Goal: Task Accomplishment & Management: Use online tool/utility

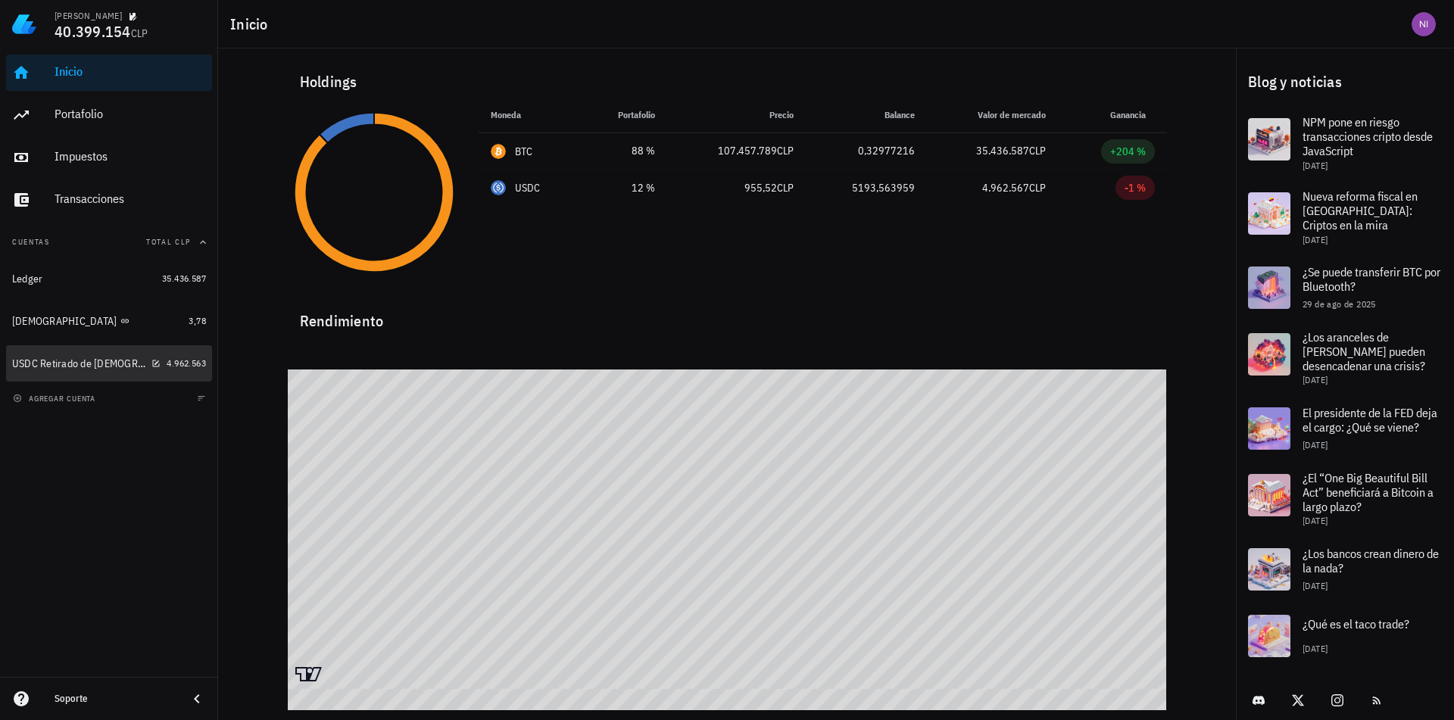
click at [92, 368] on div "USDC Retirado [PERSON_NAME][DEMOGRAPHIC_DATA]" at bounding box center [78, 363] width 133 height 13
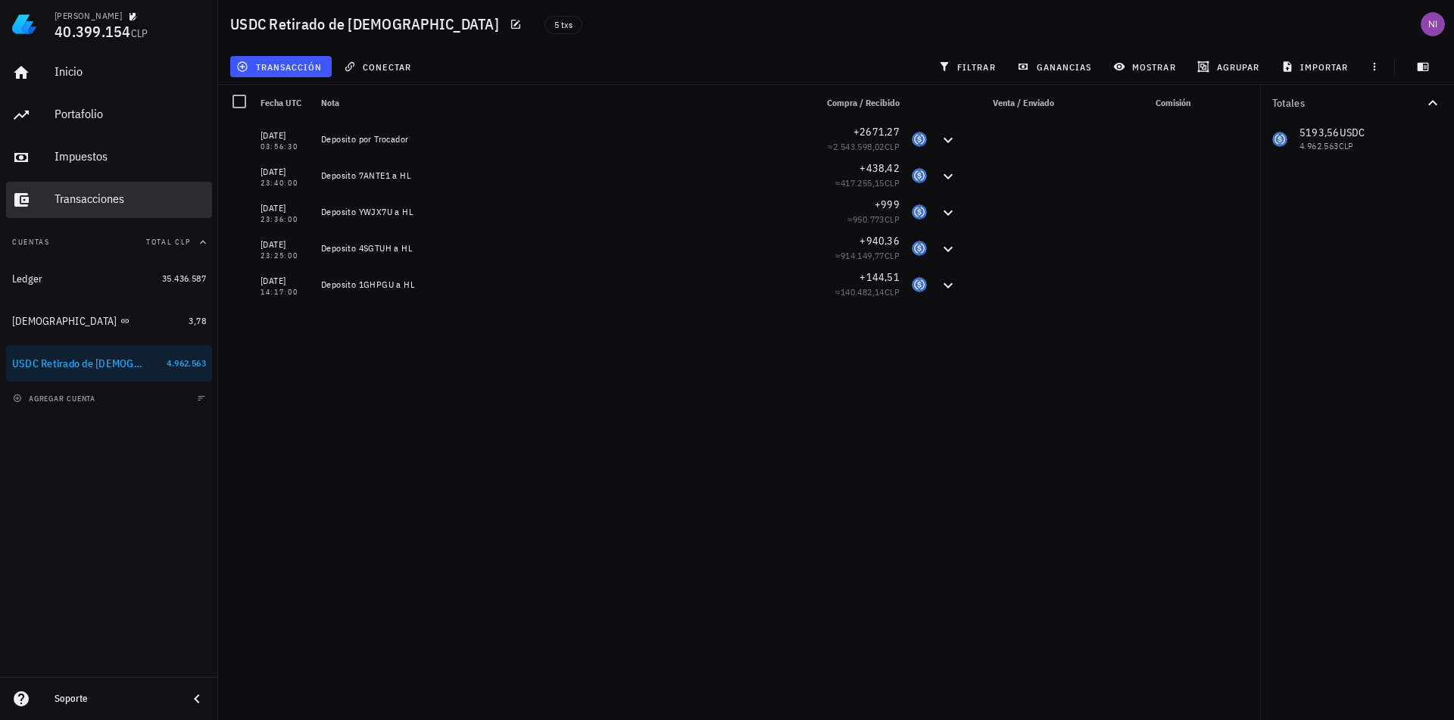
click at [118, 201] on div "Transacciones" at bounding box center [130, 199] width 151 height 14
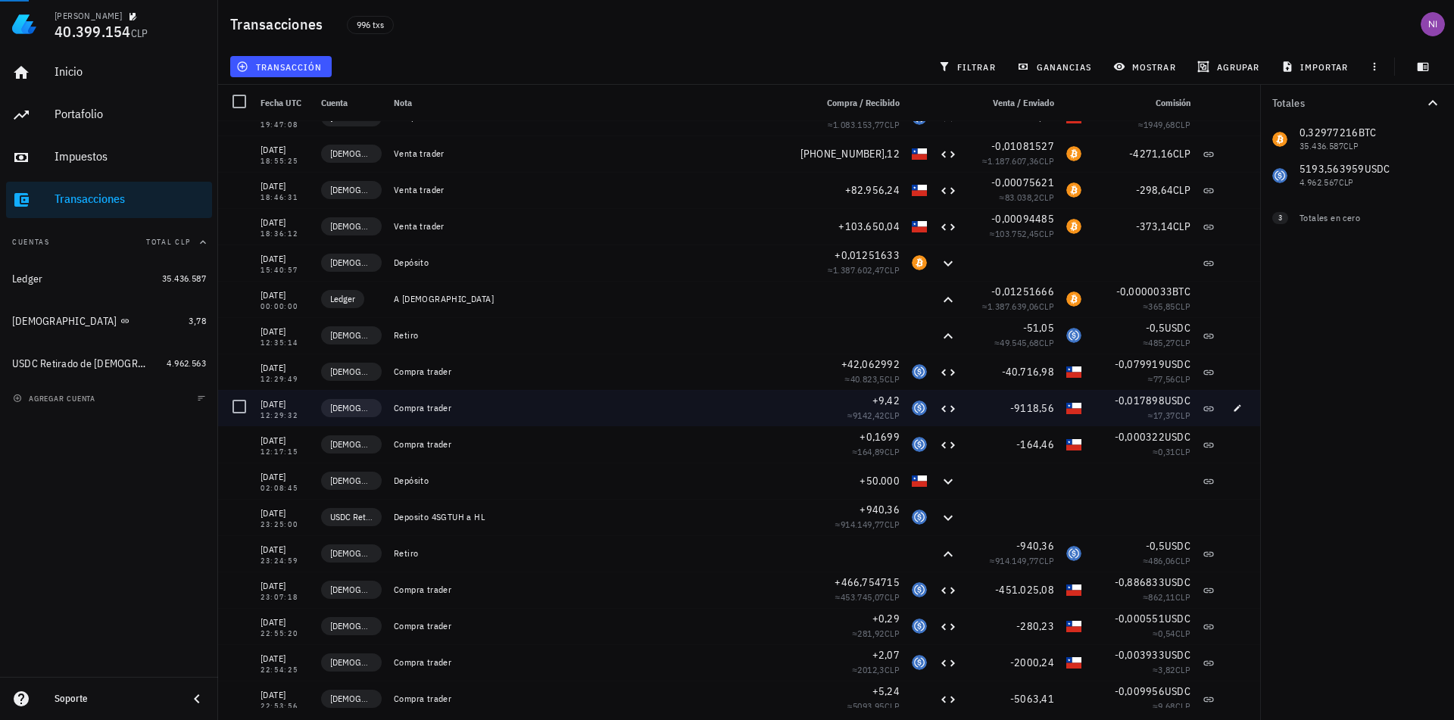
scroll to position [909, 0]
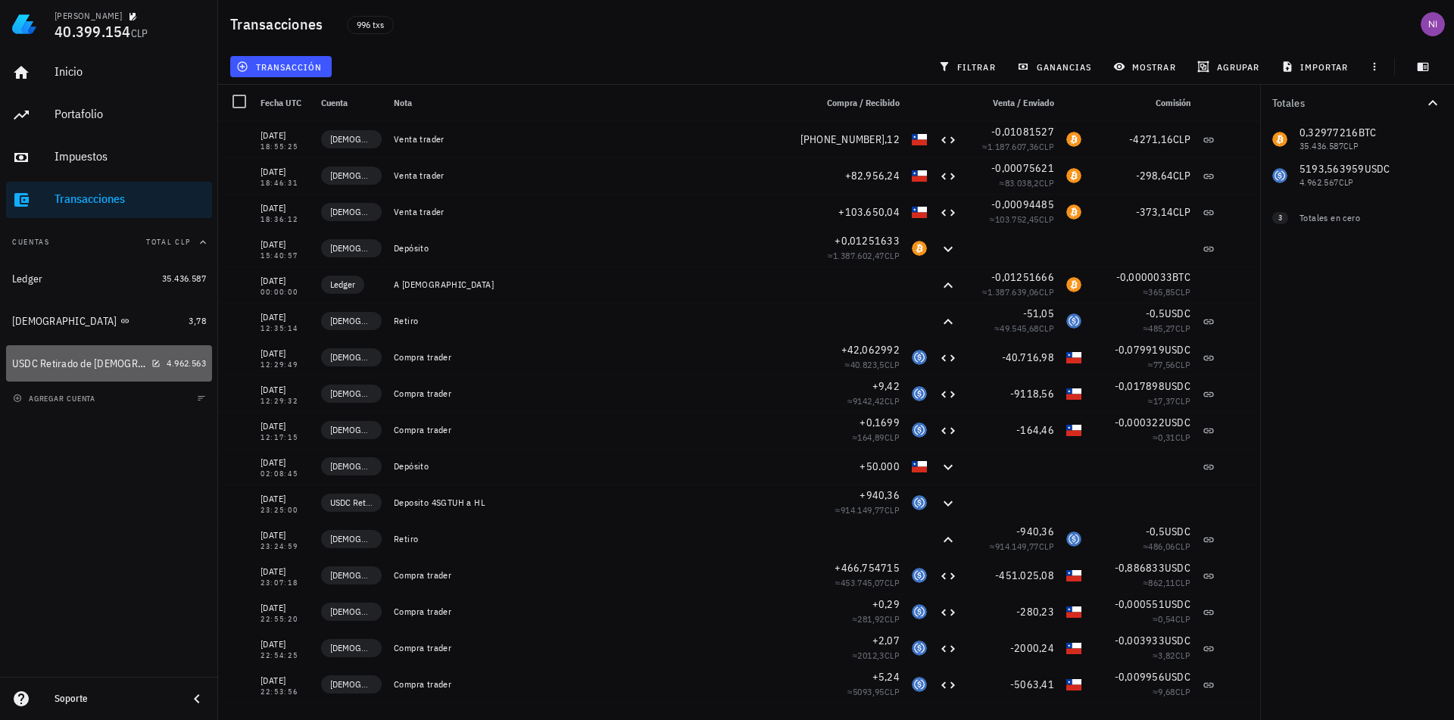
click at [154, 360] on div "USDC Retirado [PERSON_NAME][DEMOGRAPHIC_DATA]" at bounding box center [86, 364] width 148 height 14
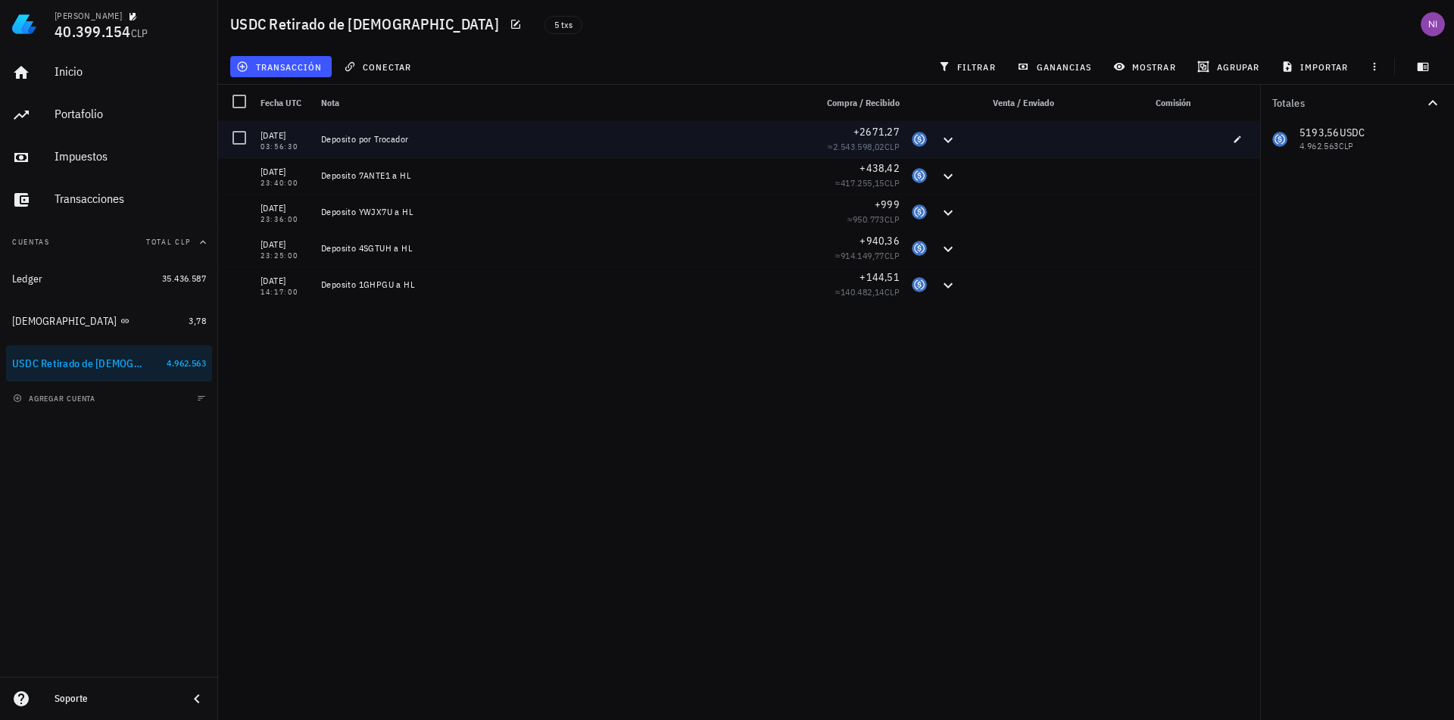
click at [427, 142] on div "Deposito por Trocador" at bounding box center [562, 139] width 482 height 12
drag, startPoint x: 416, startPoint y: 141, endPoint x: 320, endPoint y: 138, distance: 96.2
click at [320, 138] on div "Deposito por Trocador" at bounding box center [562, 139] width 494 height 36
copy div "Deposito por Trocador"
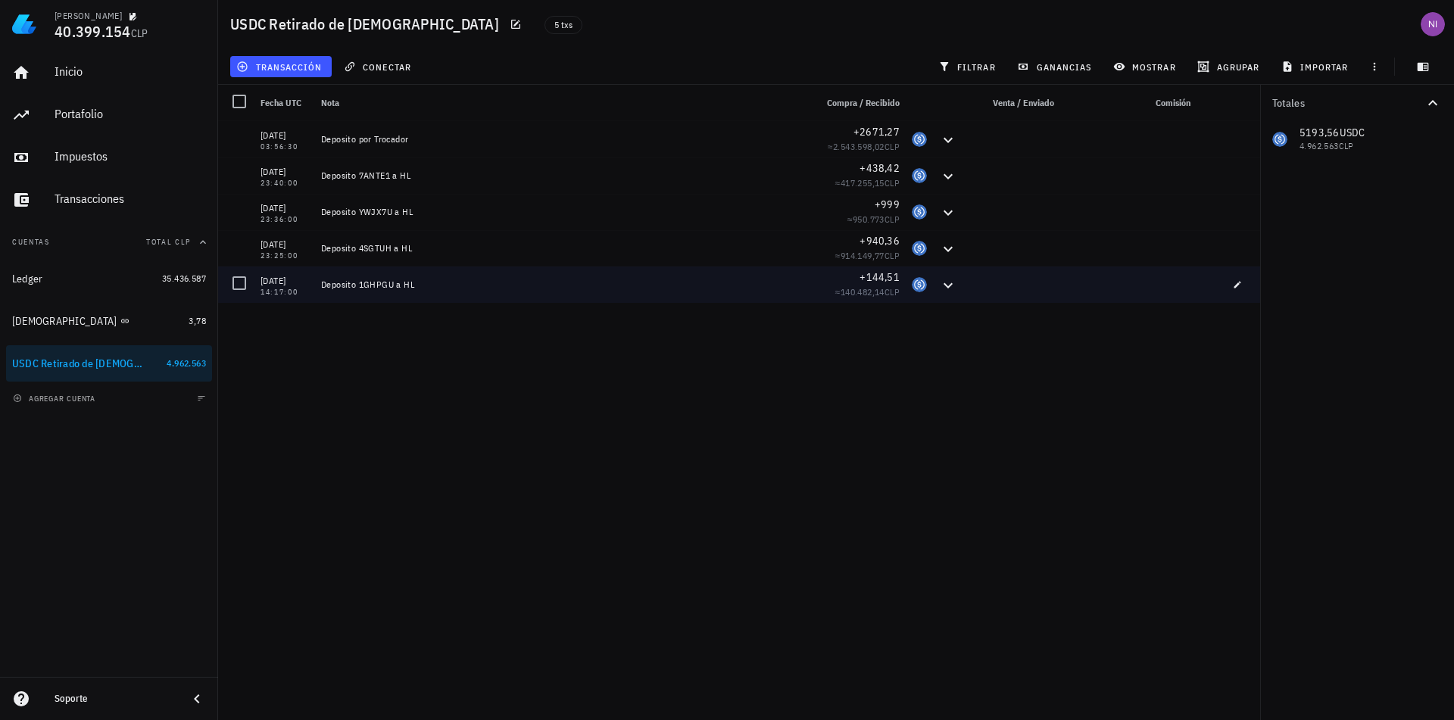
drag, startPoint x: 420, startPoint y: 291, endPoint x: 323, endPoint y: 288, distance: 96.9
click at [323, 288] on div "Deposito 1GHPGU a HL" at bounding box center [562, 285] width 494 height 36
copy div "Deposito 1GHPGU a HL"
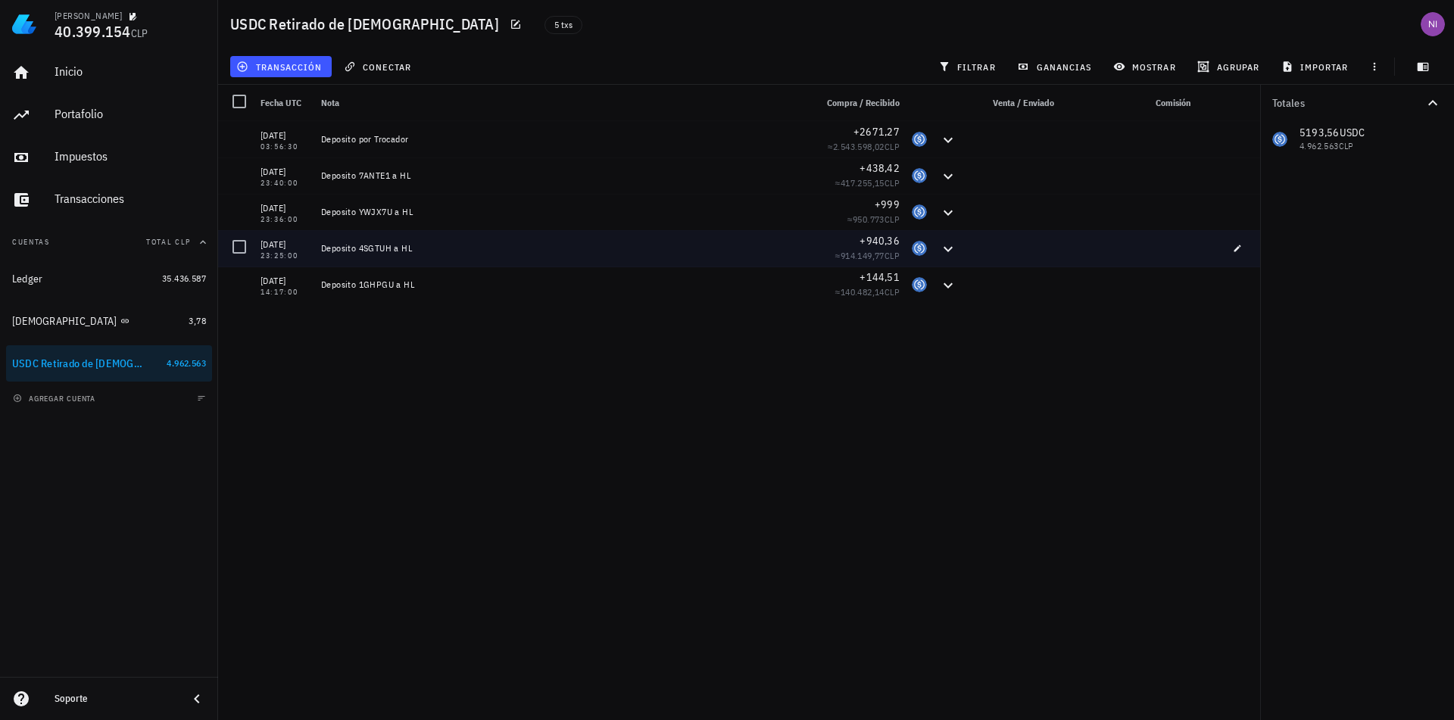
drag, startPoint x: 451, startPoint y: 247, endPoint x: 323, endPoint y: 248, distance: 128.0
click at [323, 248] on div "Deposito 4SGTUH a HL" at bounding box center [562, 248] width 482 height 12
copy div "Deposito 4SGTUH a HL"
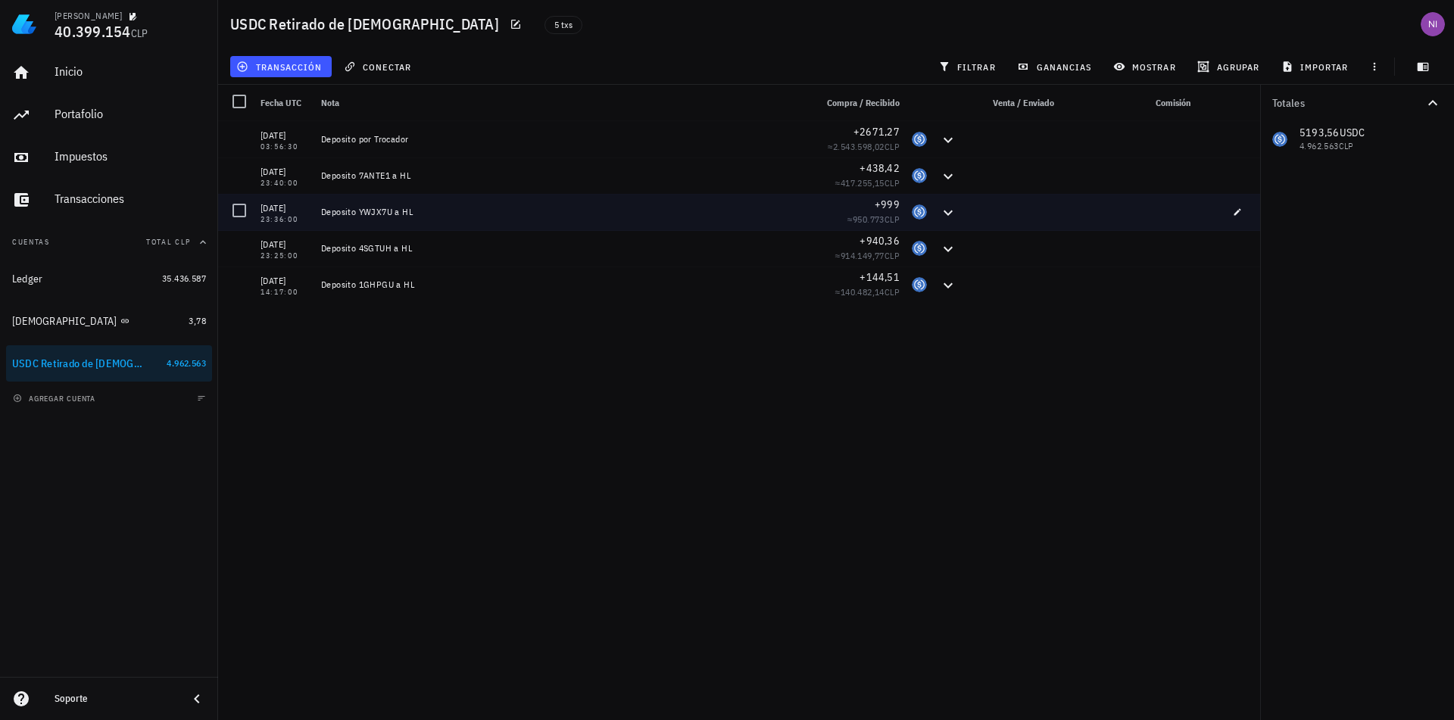
drag, startPoint x: 421, startPoint y: 210, endPoint x: 322, endPoint y: 210, distance: 99.2
click at [322, 210] on div "Deposito YWJX7U a HL" at bounding box center [562, 212] width 482 height 12
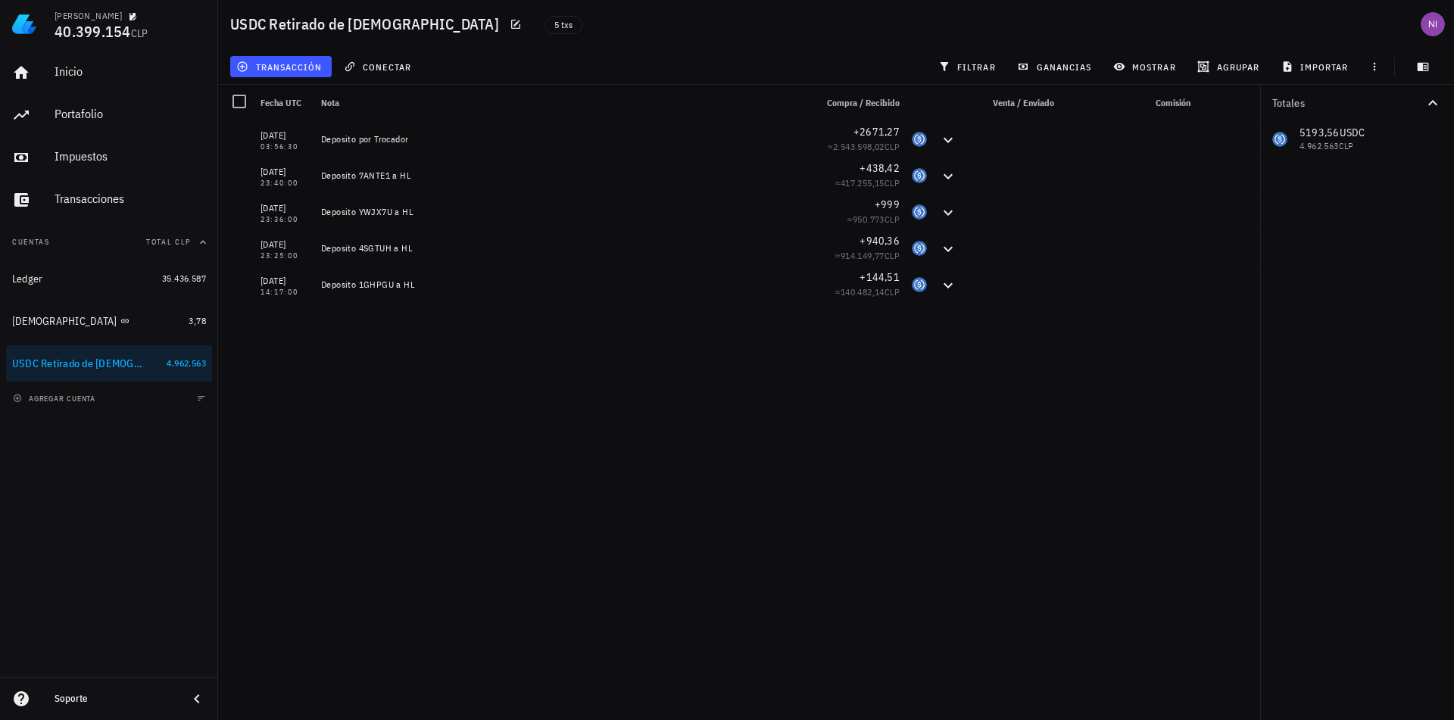
copy div "Deposito YWJX7U a HL"
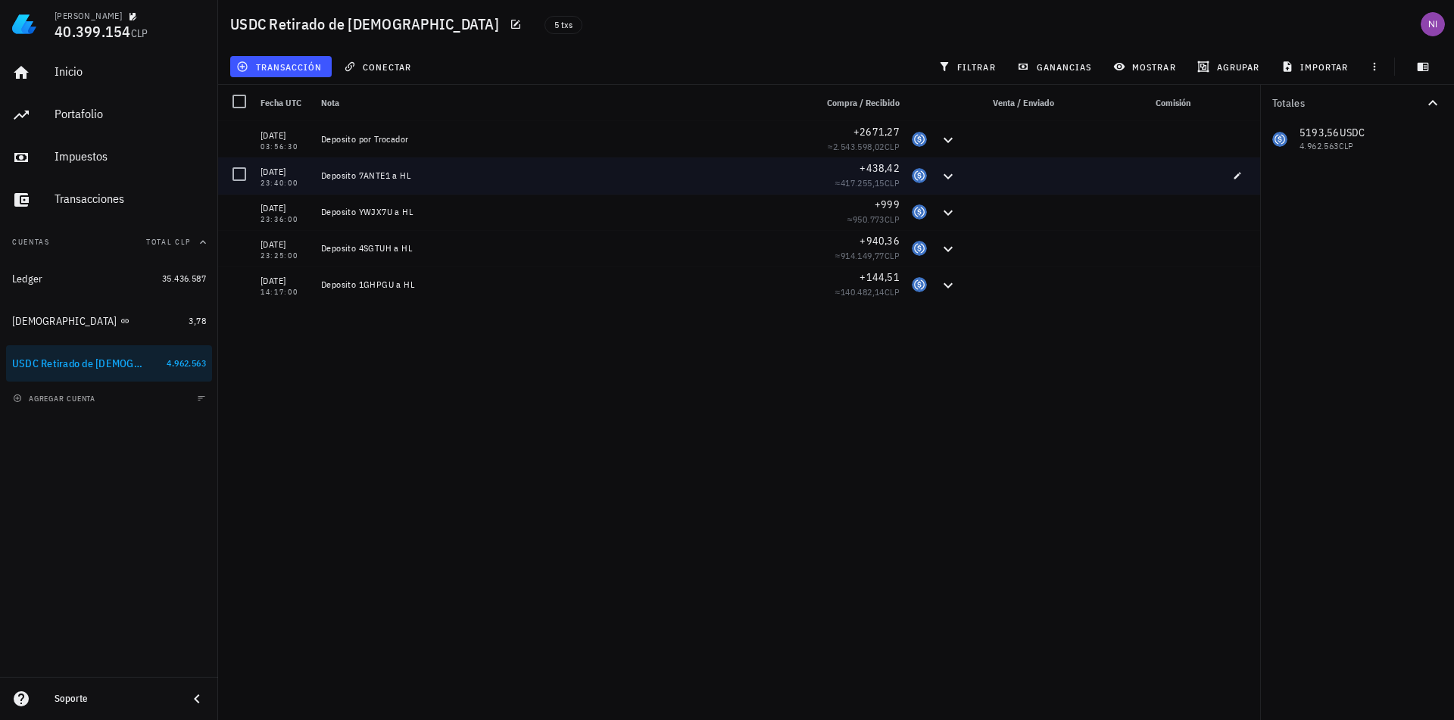
drag, startPoint x: 441, startPoint y: 177, endPoint x: 322, endPoint y: 177, distance: 119.6
click at [322, 177] on div "Deposito 7ANTE1 a HL" at bounding box center [562, 176] width 482 height 12
copy div "Deposito 7ANTE1 a HL"
click at [402, 155] on div "Deposito por Trocador" at bounding box center [562, 139] width 494 height 36
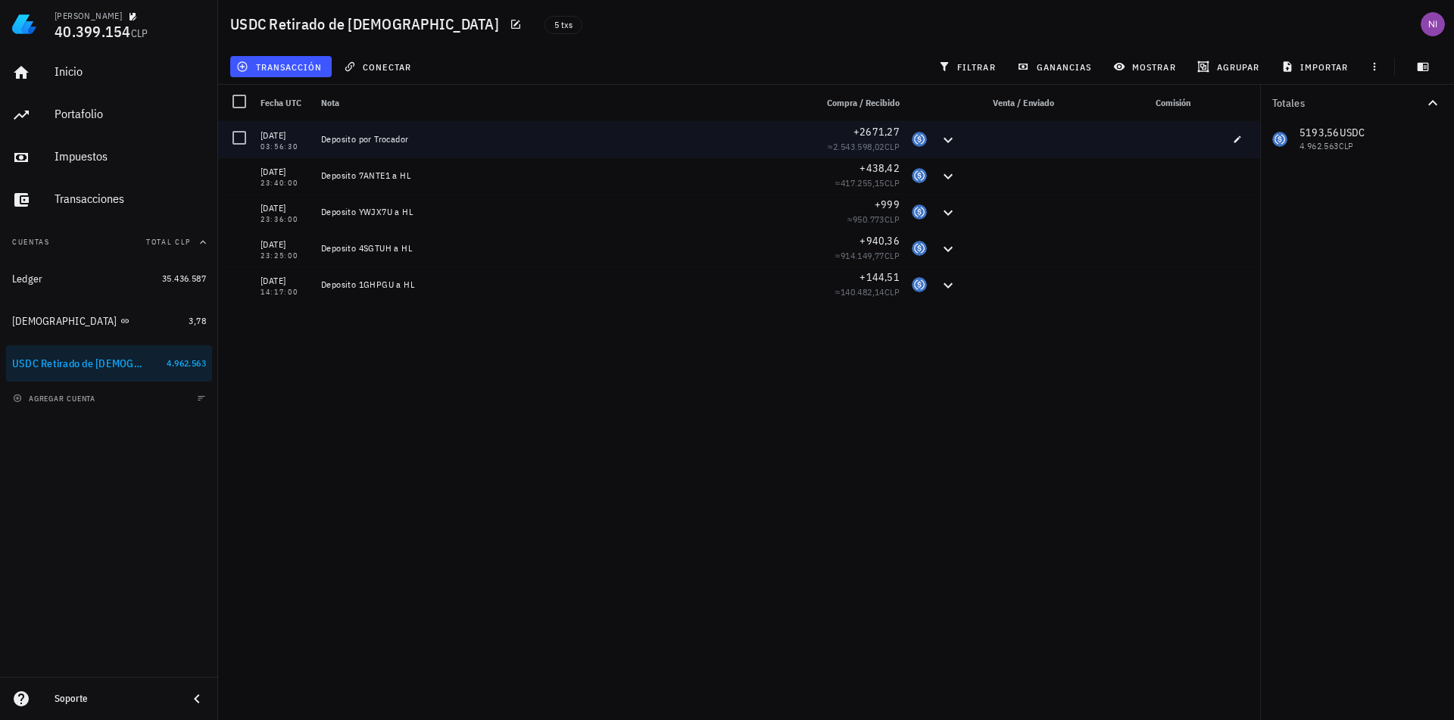
drag, startPoint x: 414, startPoint y: 142, endPoint x: 322, endPoint y: 140, distance: 92.4
click at [322, 140] on div "Deposito por Trocador" at bounding box center [562, 139] width 482 height 12
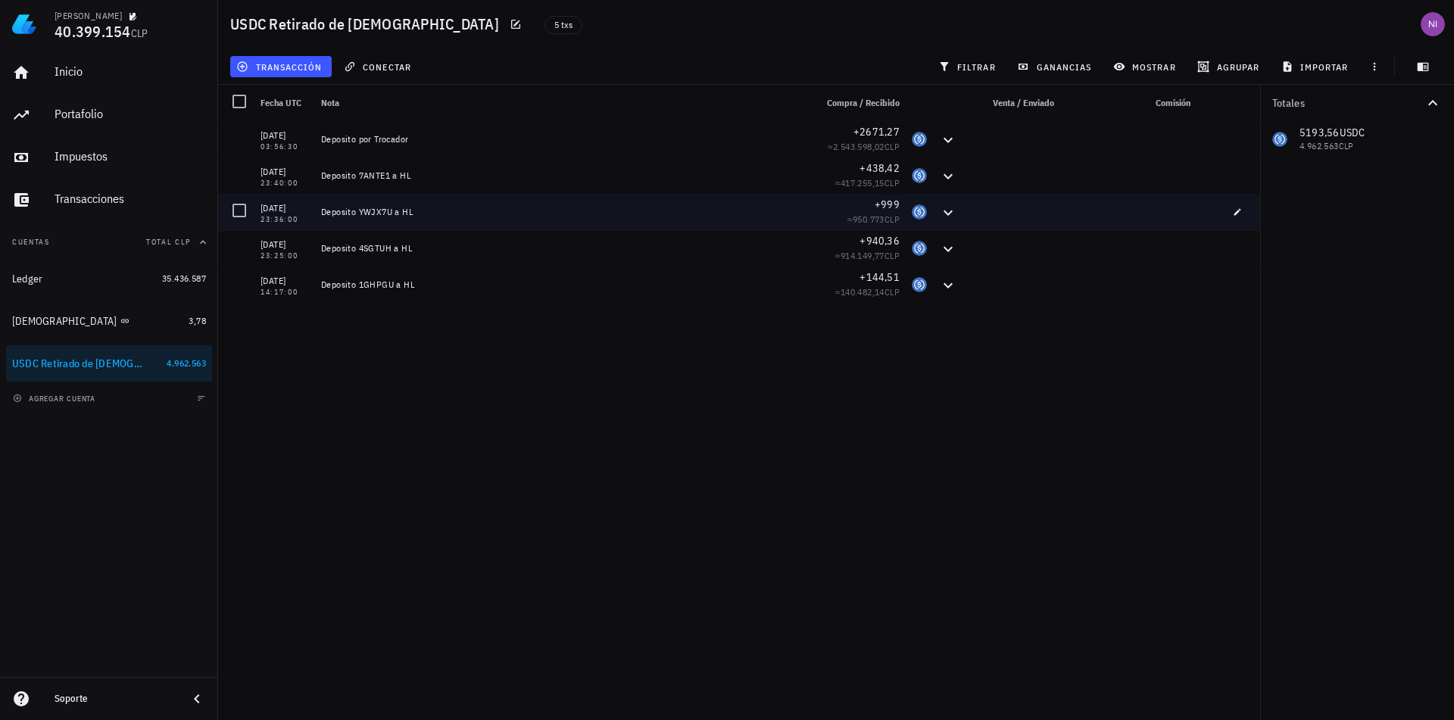
copy div "Deposito por Trocador"
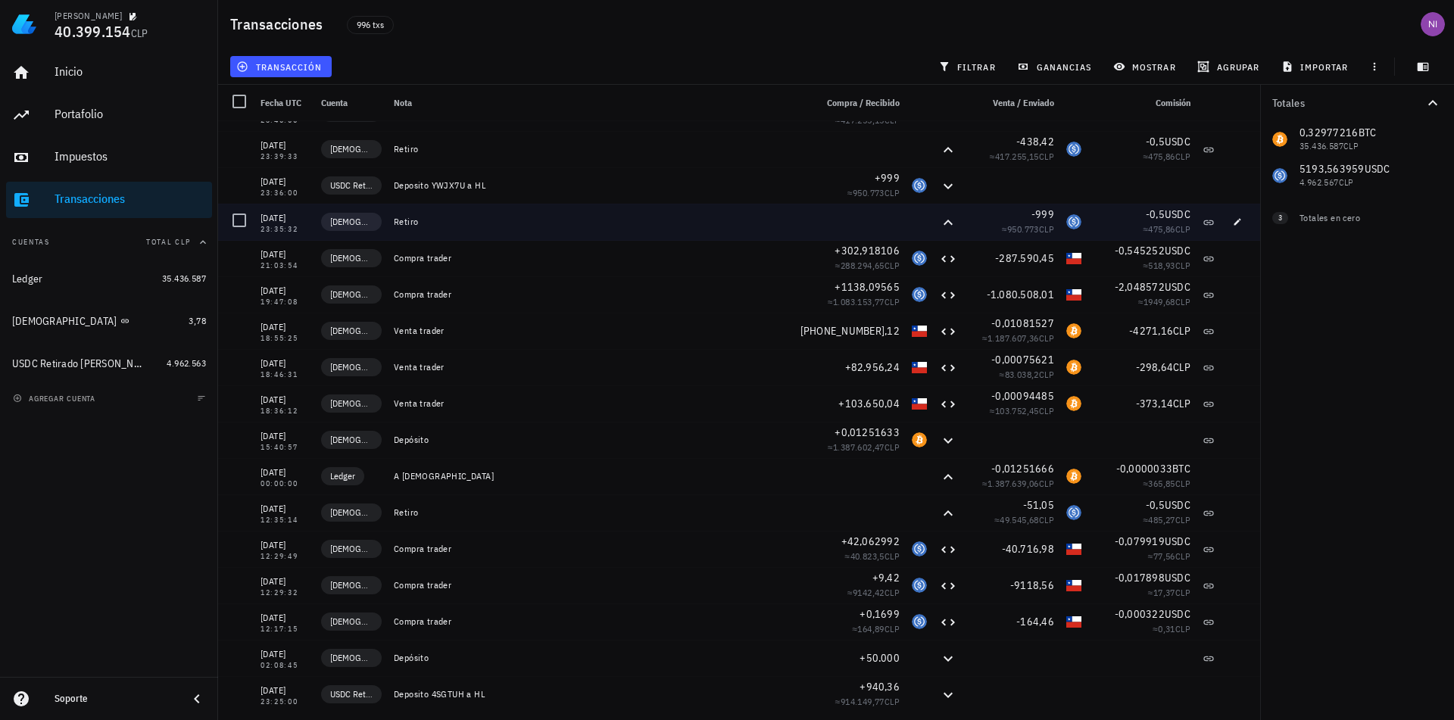
scroll to position [757, 0]
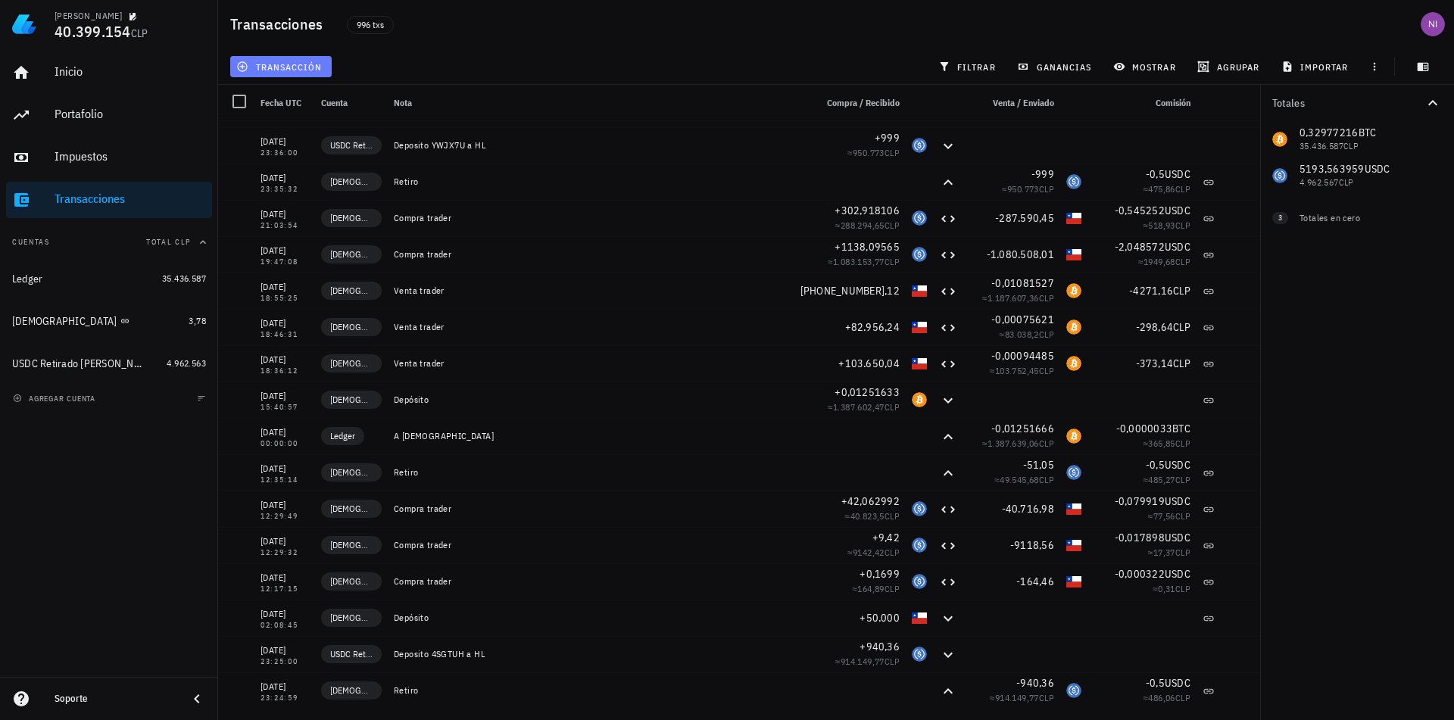
click at [283, 68] on span "transacción" at bounding box center [280, 67] width 83 height 12
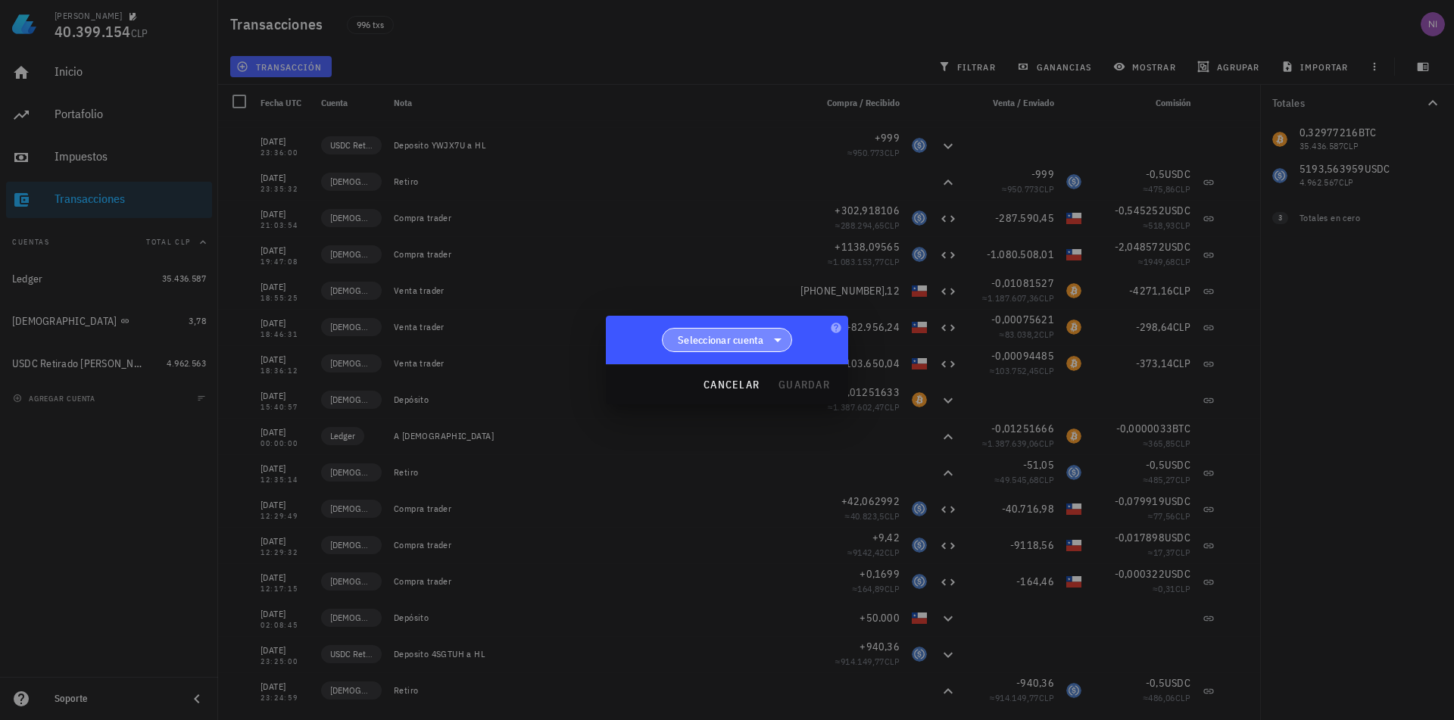
click at [706, 342] on span "Seleccionar cuenta" at bounding box center [721, 339] width 86 height 15
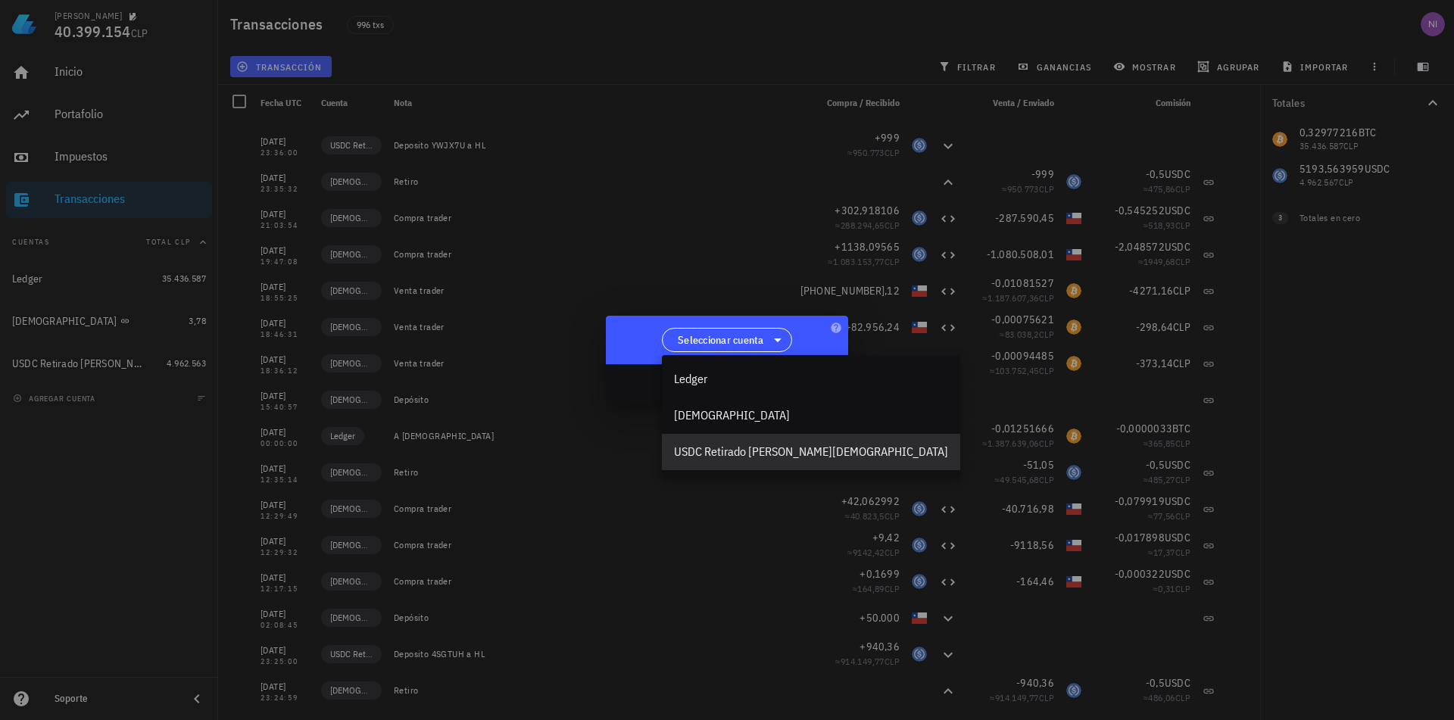
click at [746, 452] on div "USDC Retirado [PERSON_NAME][DEMOGRAPHIC_DATA]" at bounding box center [811, 451] width 274 height 14
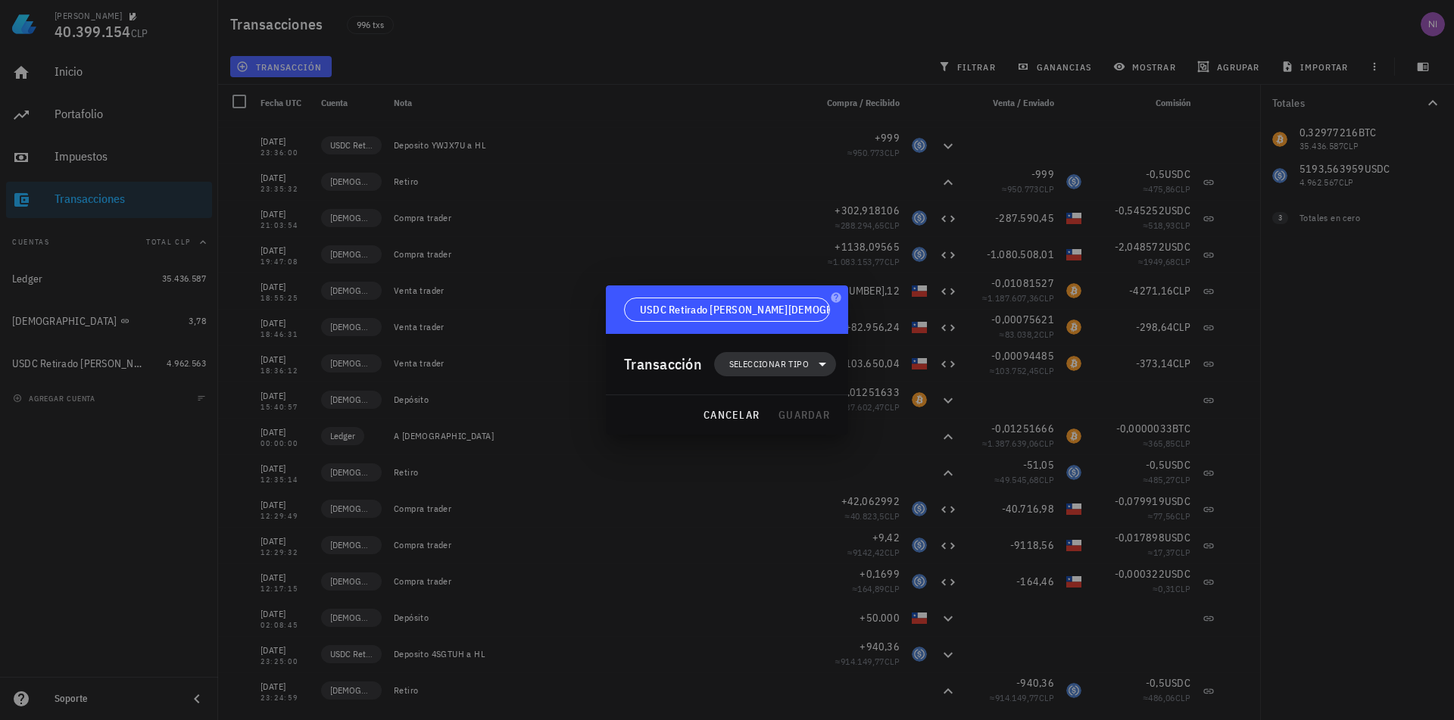
click at [766, 360] on span "Seleccionar tipo" at bounding box center [768, 364] width 79 height 15
click at [807, 486] on div "Transferencia" at bounding box center [782, 491] width 59 height 12
click at [934, 505] on div "Depósito" at bounding box center [927, 497] width 142 height 30
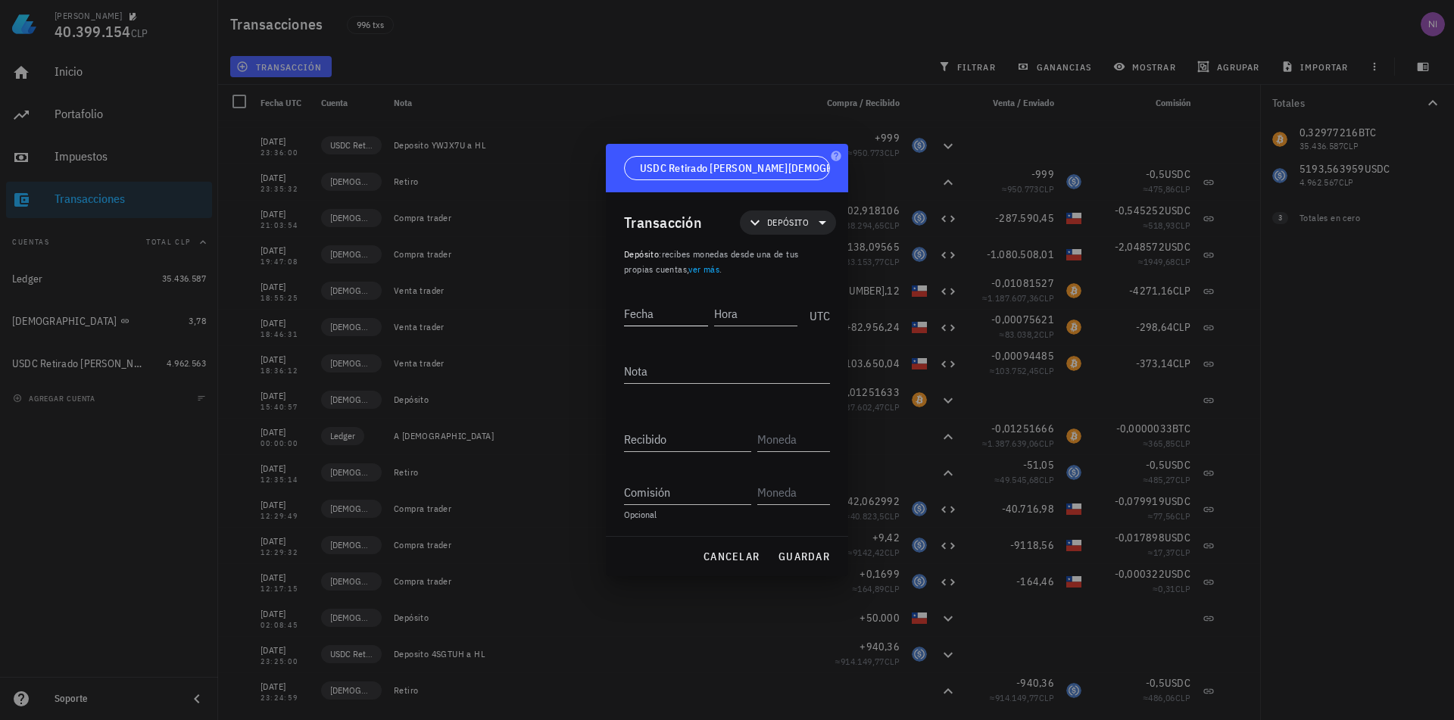
click at [687, 310] on input "Fecha" at bounding box center [666, 313] width 84 height 24
type input "0"
type input "[DATE]"
type input "12:36:00"
click at [690, 367] on textarea "Nota" at bounding box center [727, 371] width 206 height 24
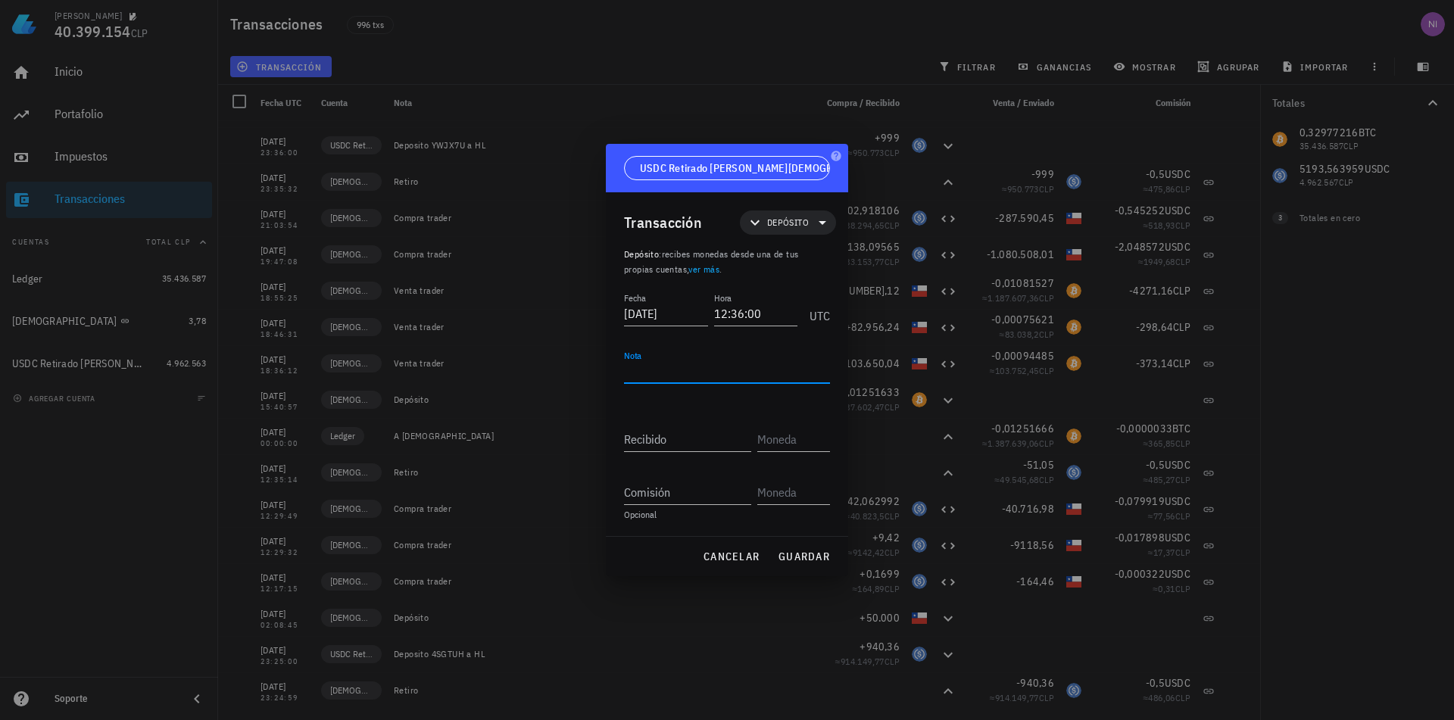
paste textarea "Deposito YWJX7U a HL"
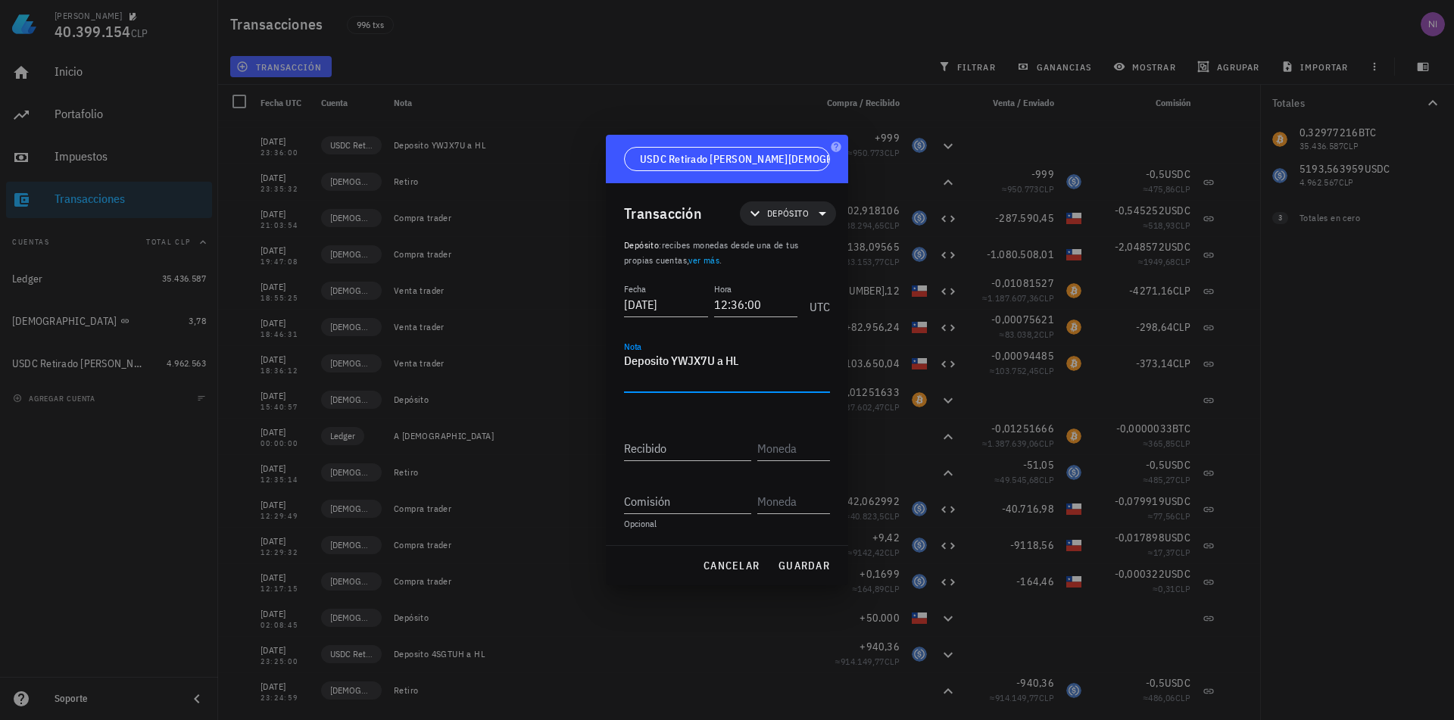
click at [706, 360] on textarea "Deposito YWJX7U a HL" at bounding box center [727, 371] width 206 height 42
paste textarea "ZWXNAM"
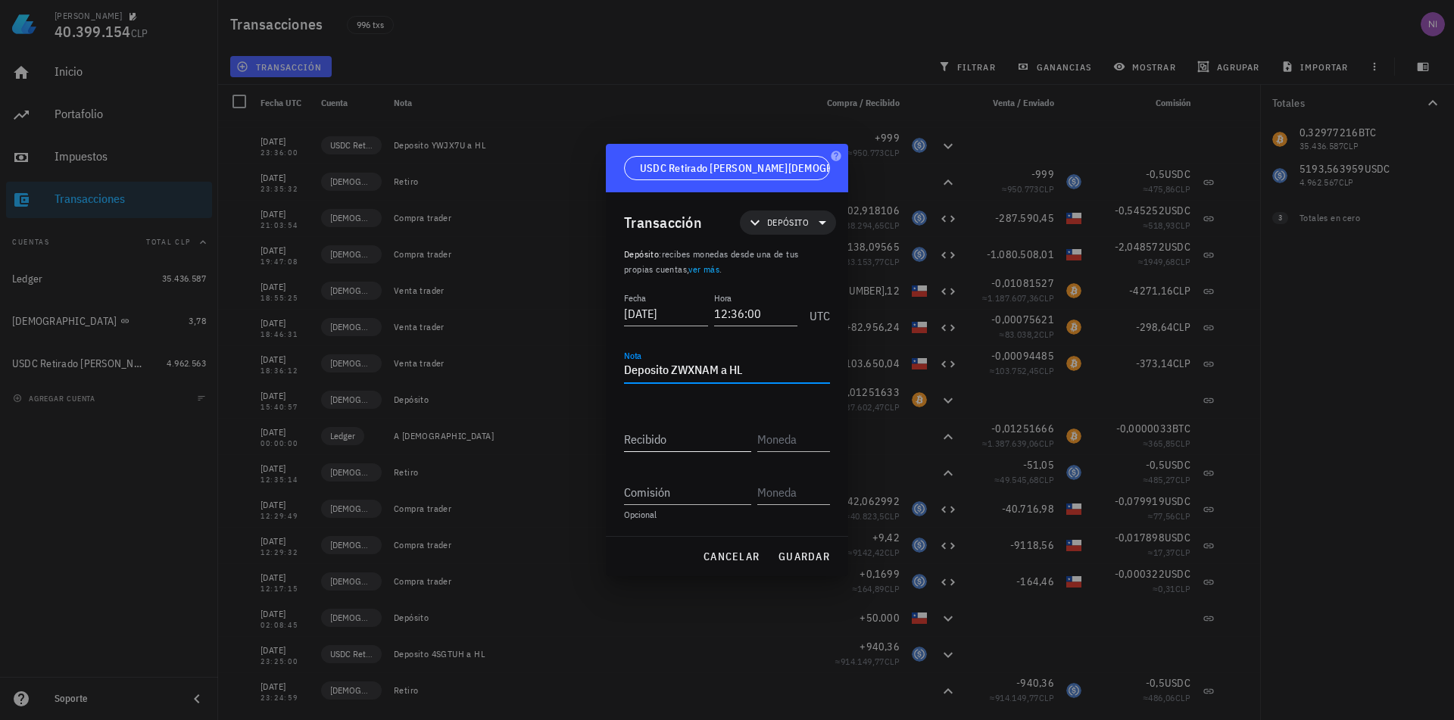
type textarea "Deposito ZWXNAM a HL"
click at [684, 439] on input "Recibido" at bounding box center [687, 439] width 127 height 24
type input "51,05"
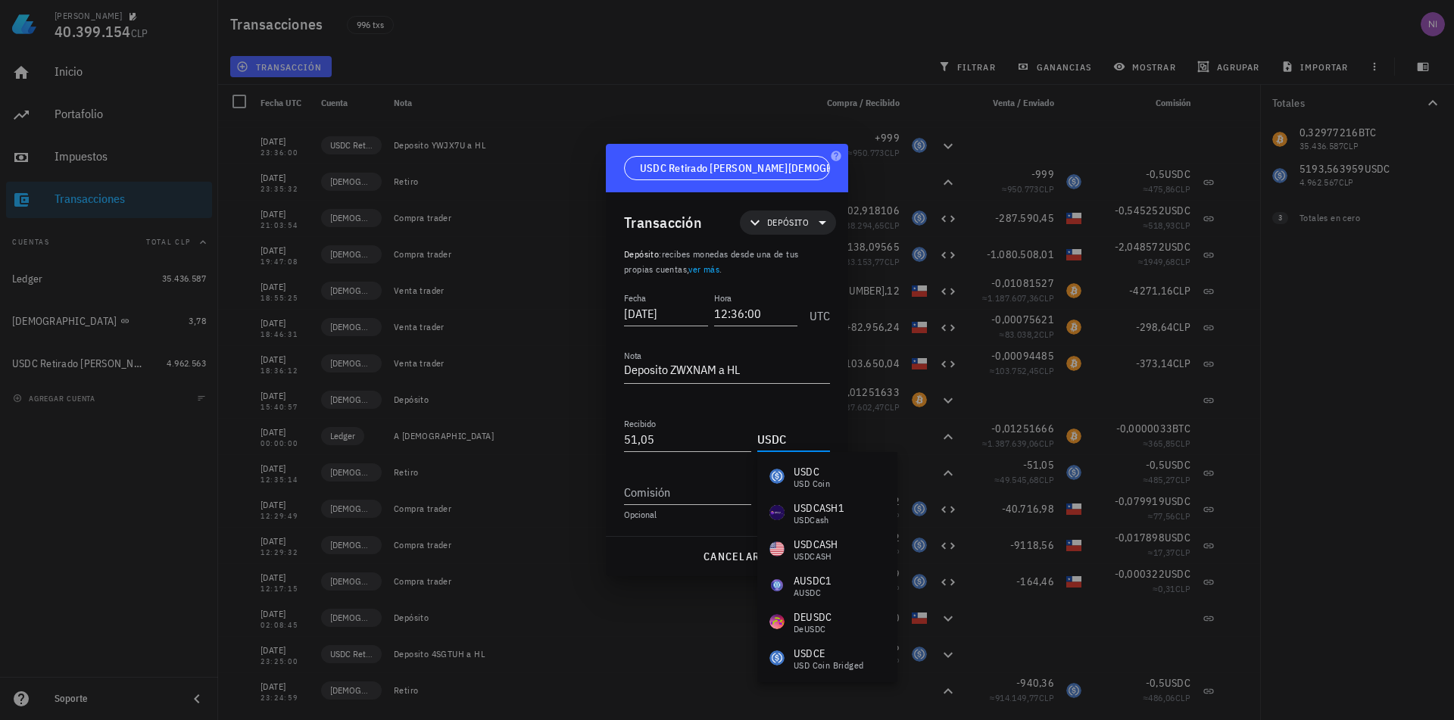
type input "USDC"
click at [650, 545] on div "cancelar guardar" at bounding box center [727, 556] width 242 height 39
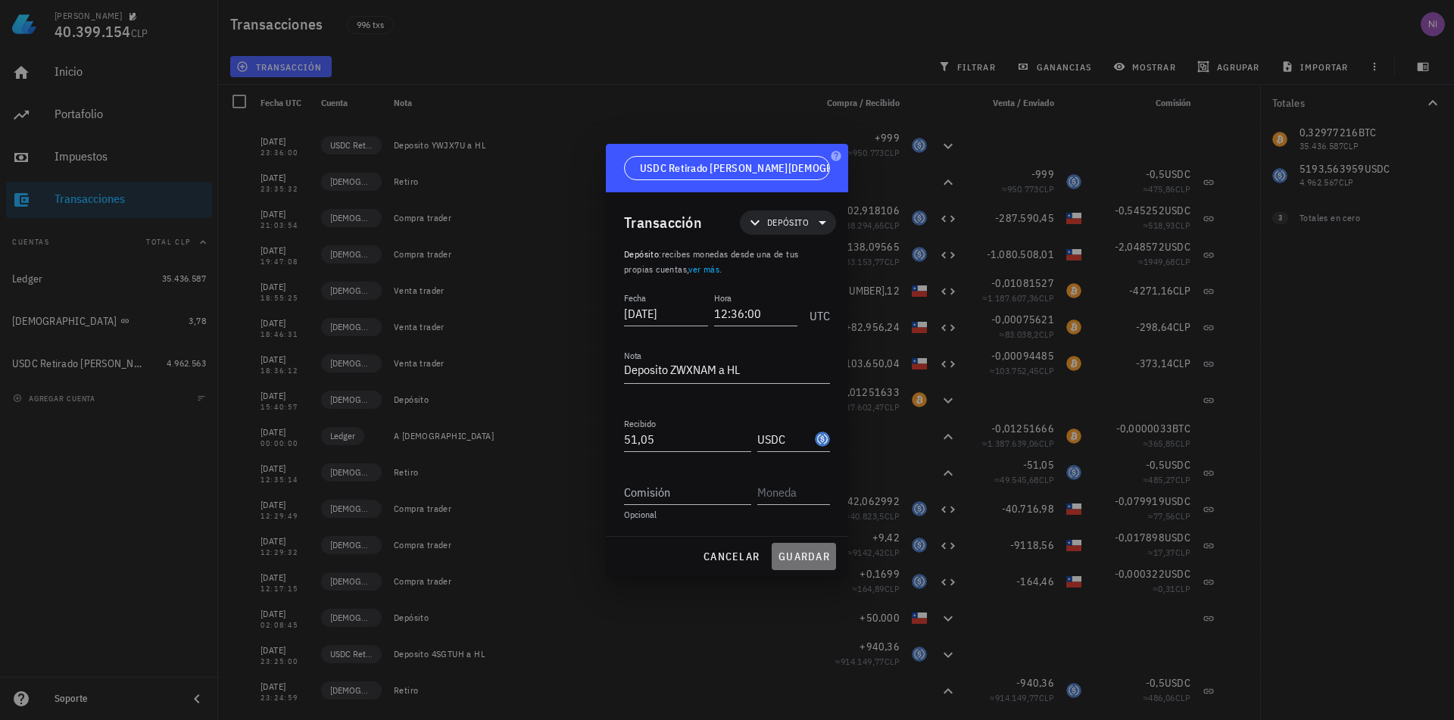
click at [821, 552] on span "guardar" at bounding box center [804, 557] width 52 height 14
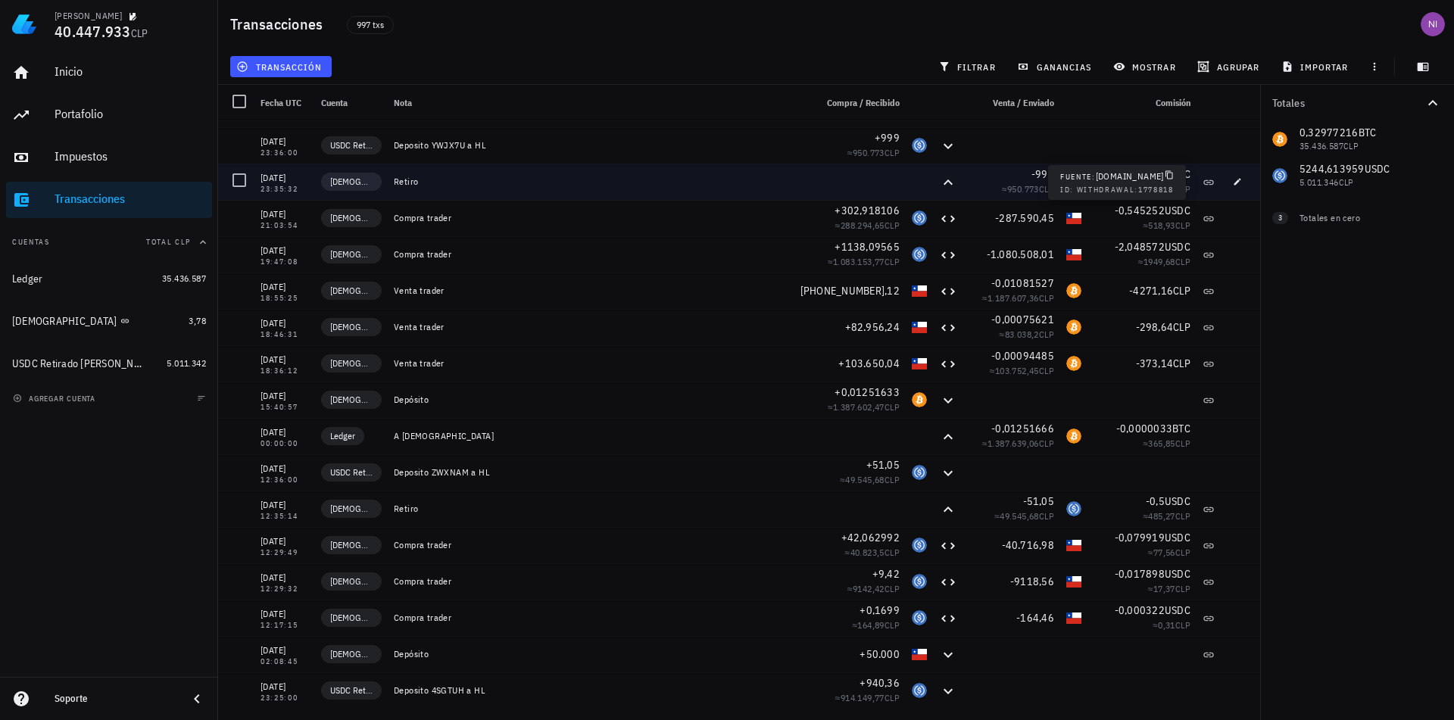
click at [1202, 182] on icon at bounding box center [1208, 182] width 12 height 12
click at [1233, 179] on icon "button" at bounding box center [1237, 181] width 9 height 9
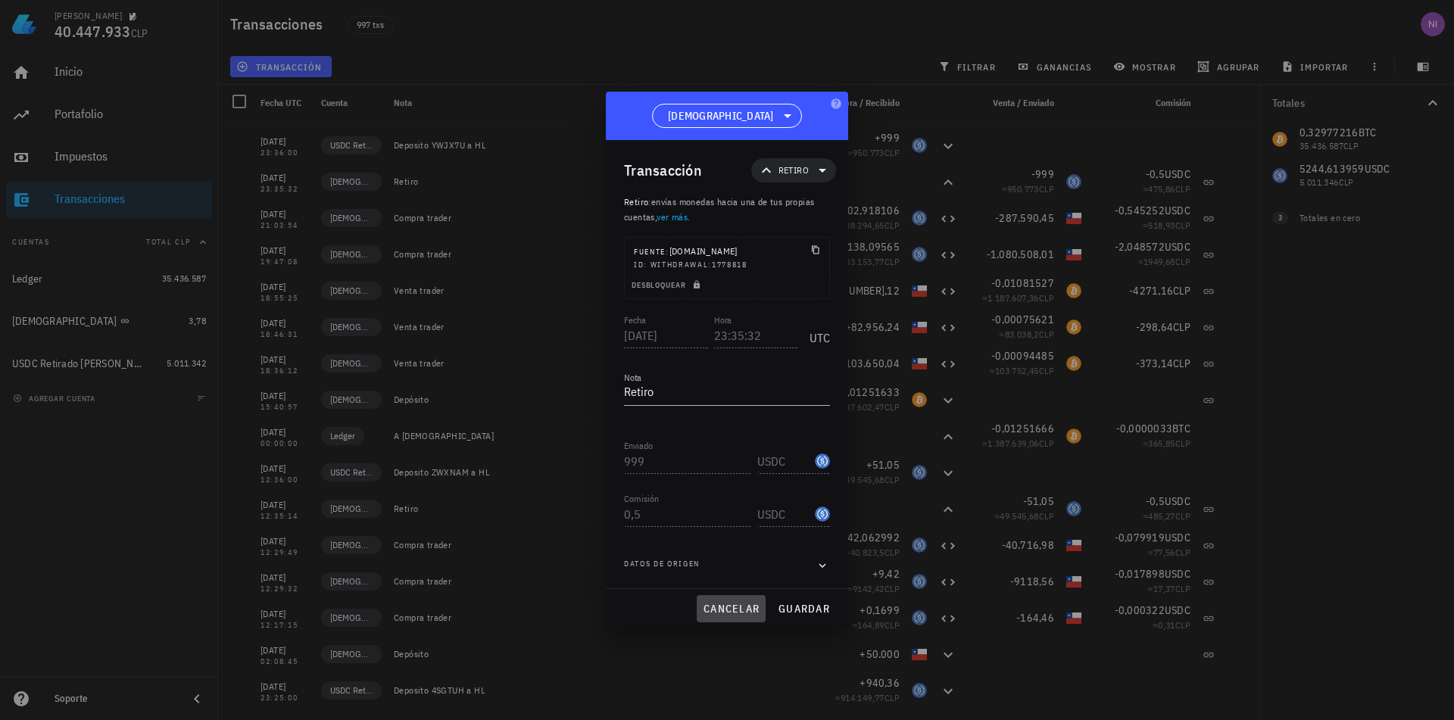
click at [737, 607] on span "cancelar" at bounding box center [731, 609] width 57 height 14
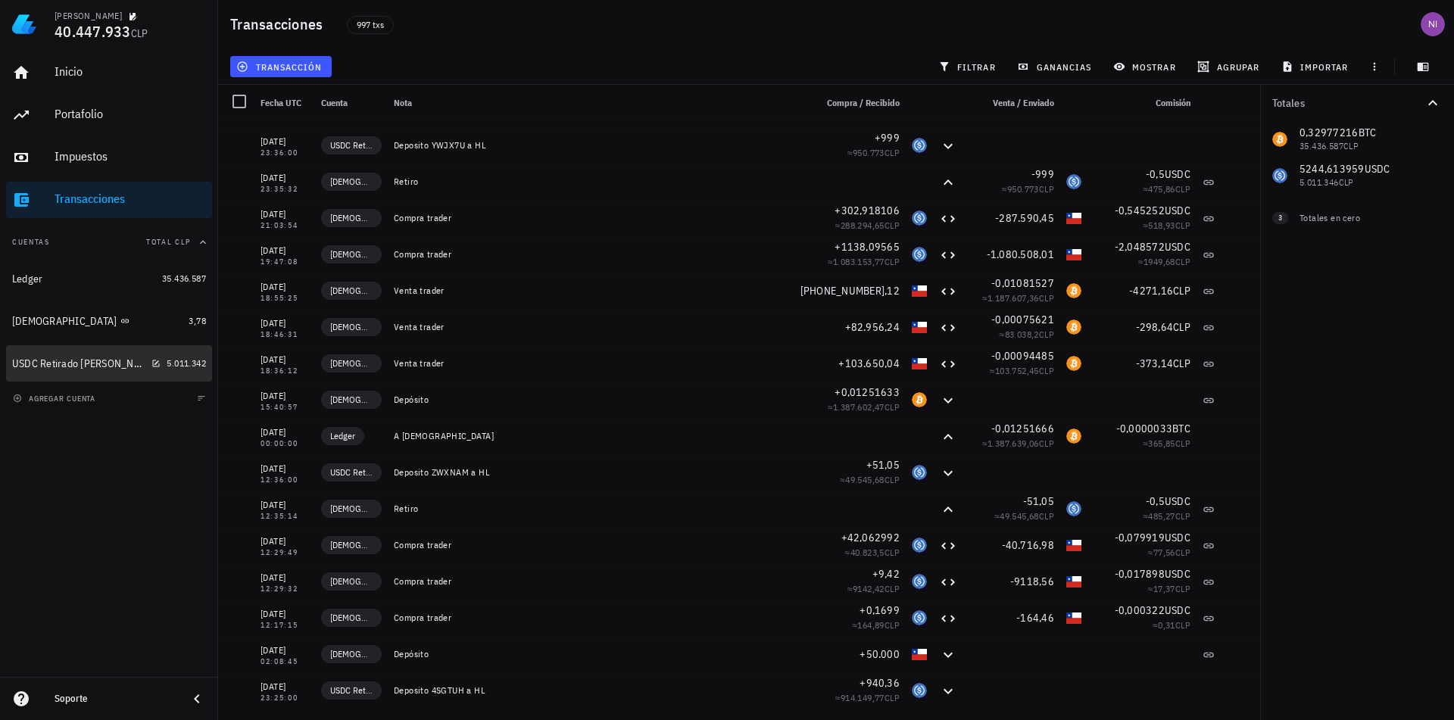
click at [144, 368] on div "USDC Retirado [PERSON_NAME][DEMOGRAPHIC_DATA]" at bounding box center [86, 364] width 148 height 14
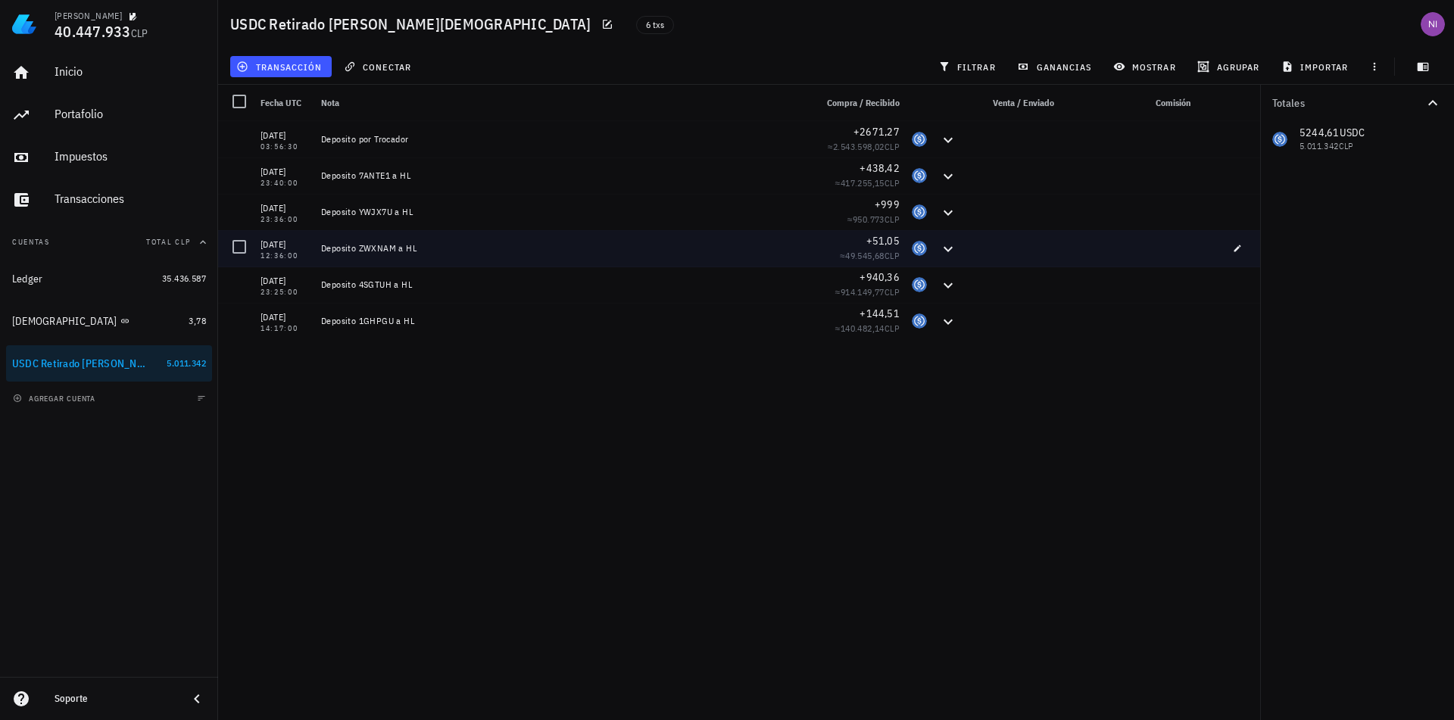
drag, startPoint x: 422, startPoint y: 251, endPoint x: 319, endPoint y: 251, distance: 103.7
click at [319, 251] on div "Deposito ZWXNAM a HL" at bounding box center [562, 248] width 494 height 36
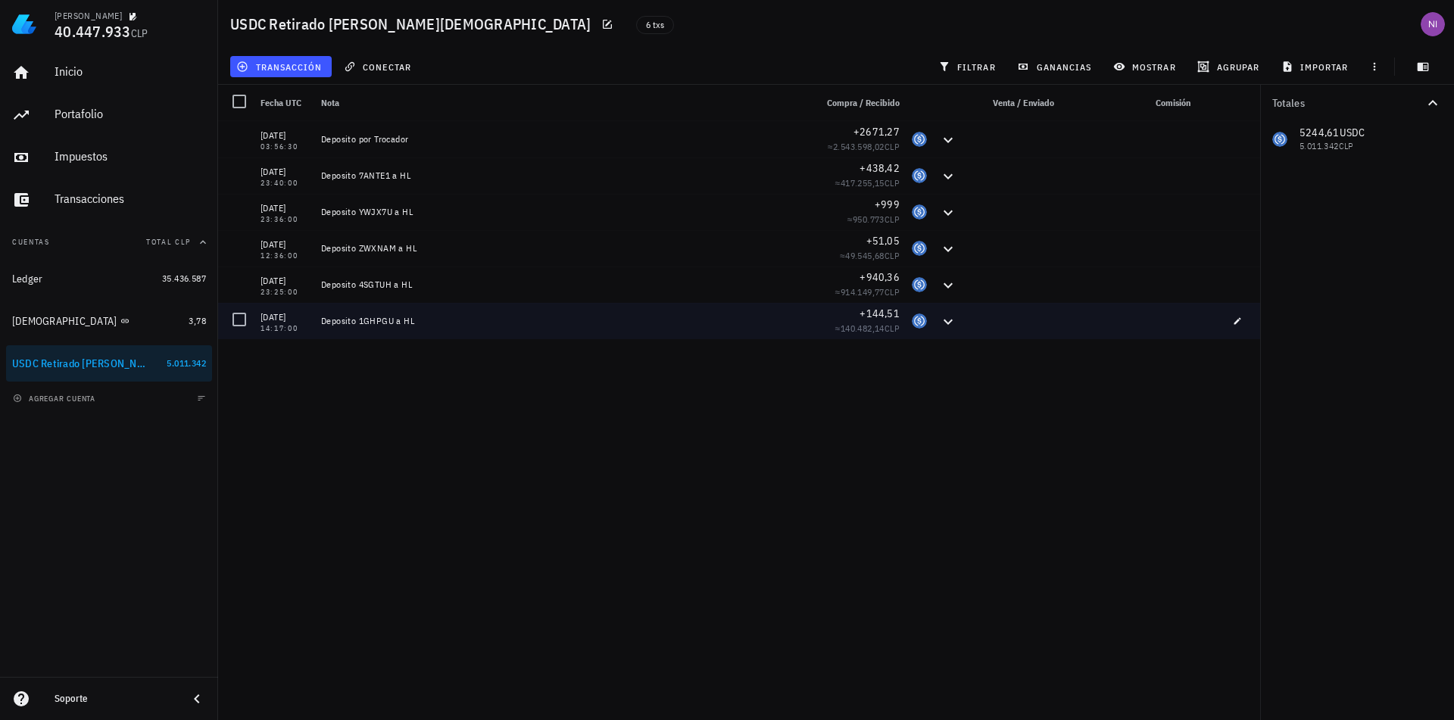
copy div "Deposito ZWXNAM a HL"
